Goal: Obtain resource: Obtain resource

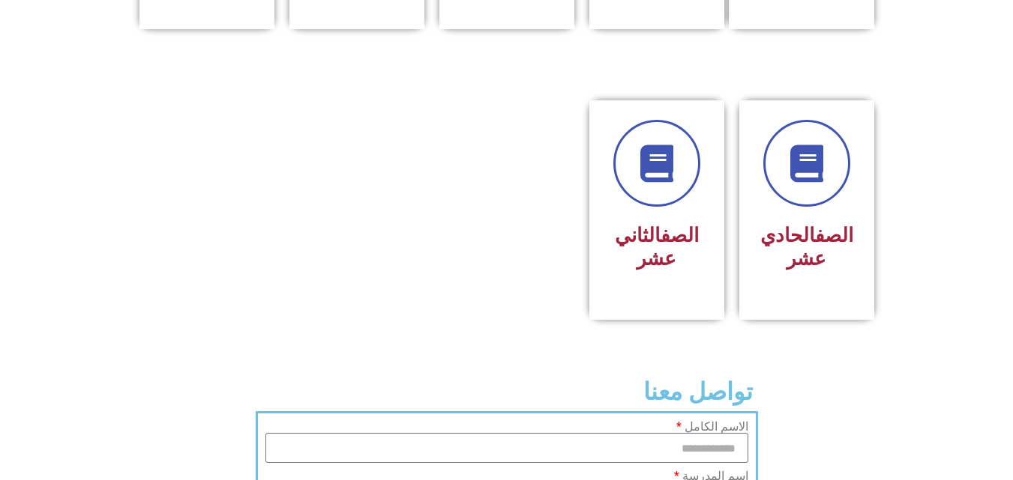
scroll to position [829, 0]
click at [785, 180] on div at bounding box center [806, 163] width 94 height 87
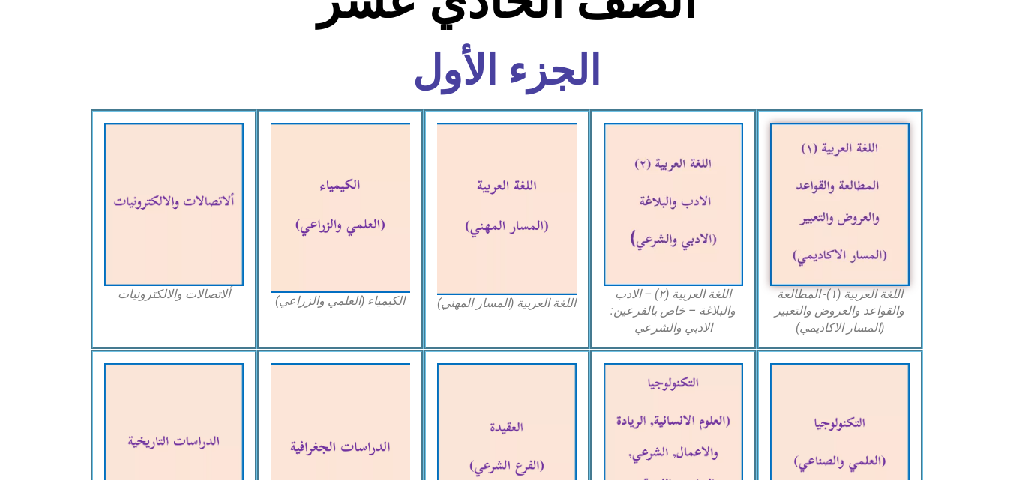
scroll to position [409, 0]
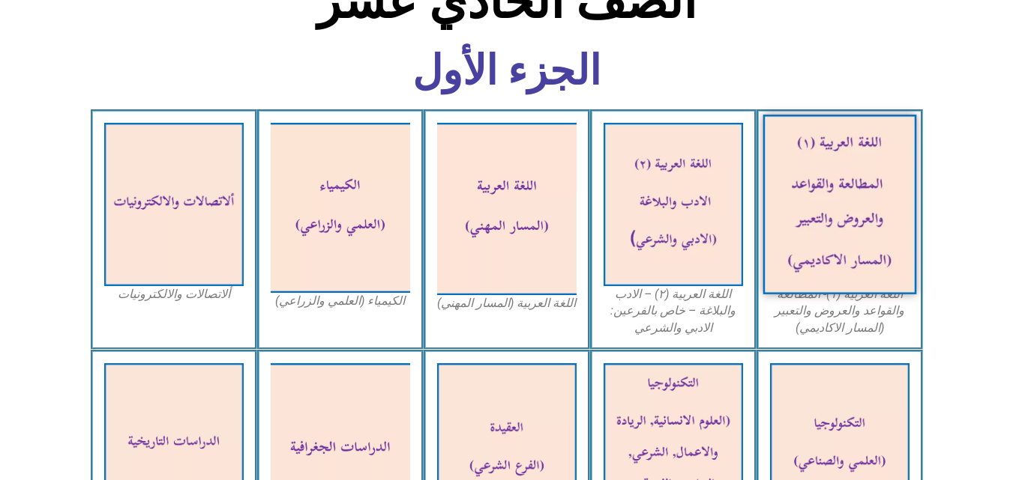
click at [854, 247] on img at bounding box center [839, 205] width 154 height 180
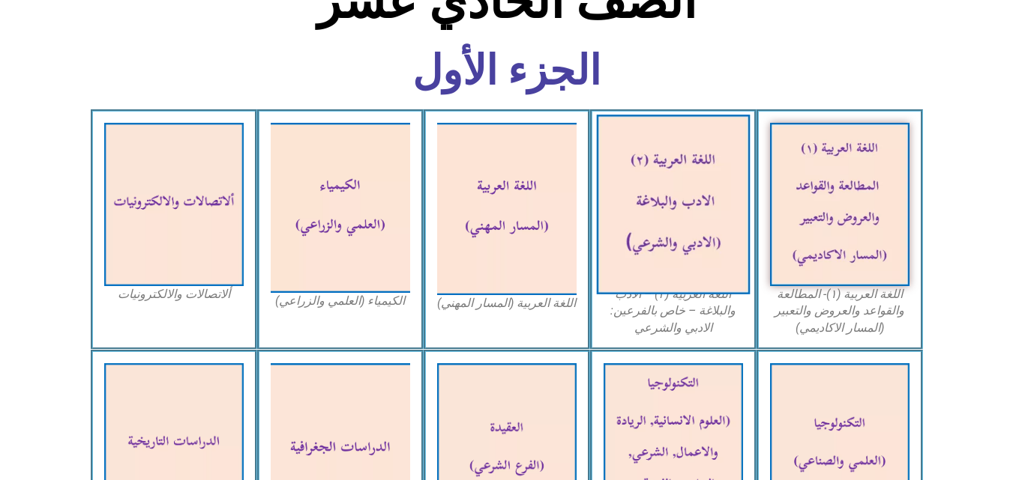
click at [695, 230] on img at bounding box center [673, 205] width 154 height 180
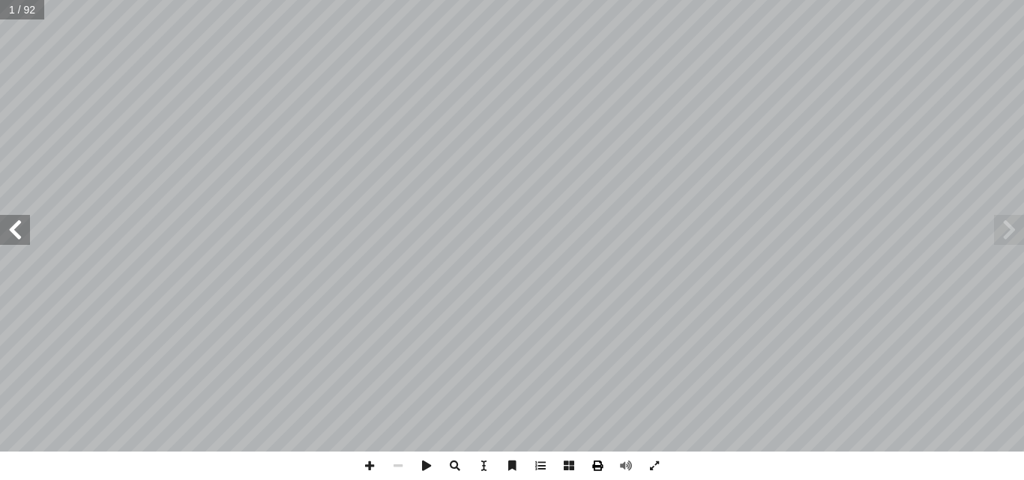
click at [596, 460] on span at bounding box center [597, 466] width 28 height 28
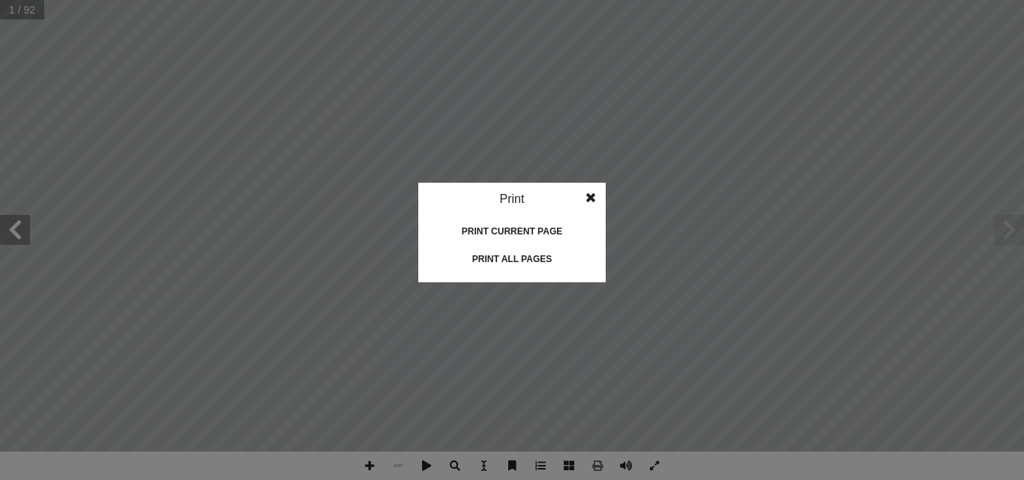
click at [519, 262] on div "Print all pages" at bounding box center [512, 259] width 150 height 24
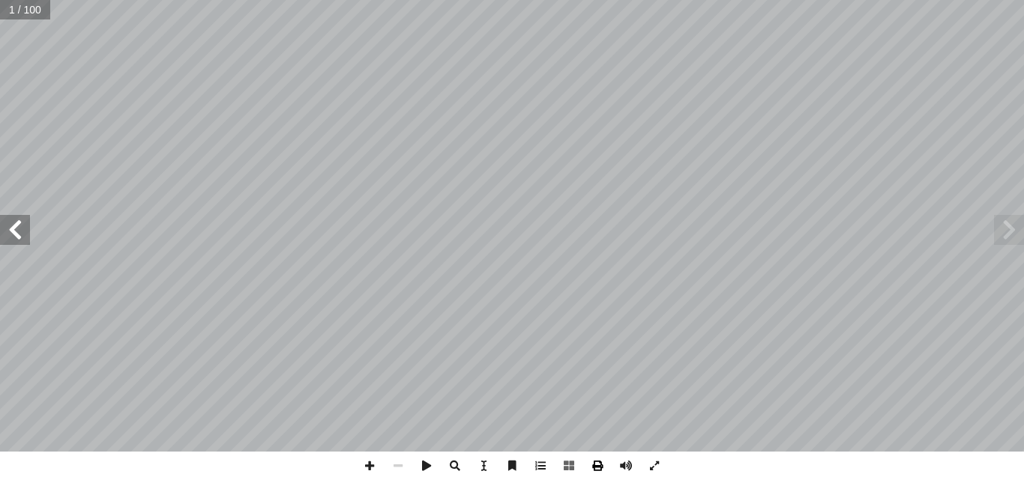
click at [597, 467] on span at bounding box center [597, 466] width 28 height 28
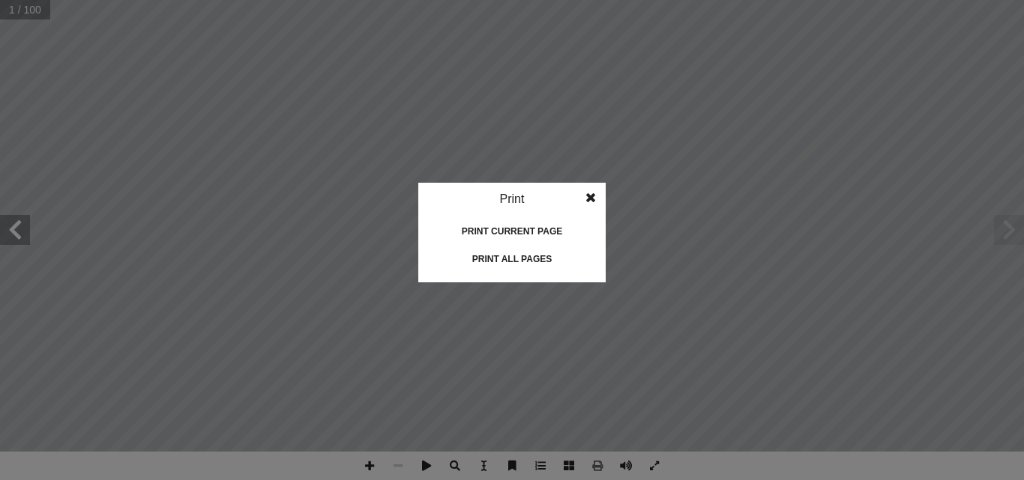
click at [539, 259] on div "Print all pages" at bounding box center [512, 259] width 150 height 24
